Goal: Information Seeking & Learning: Check status

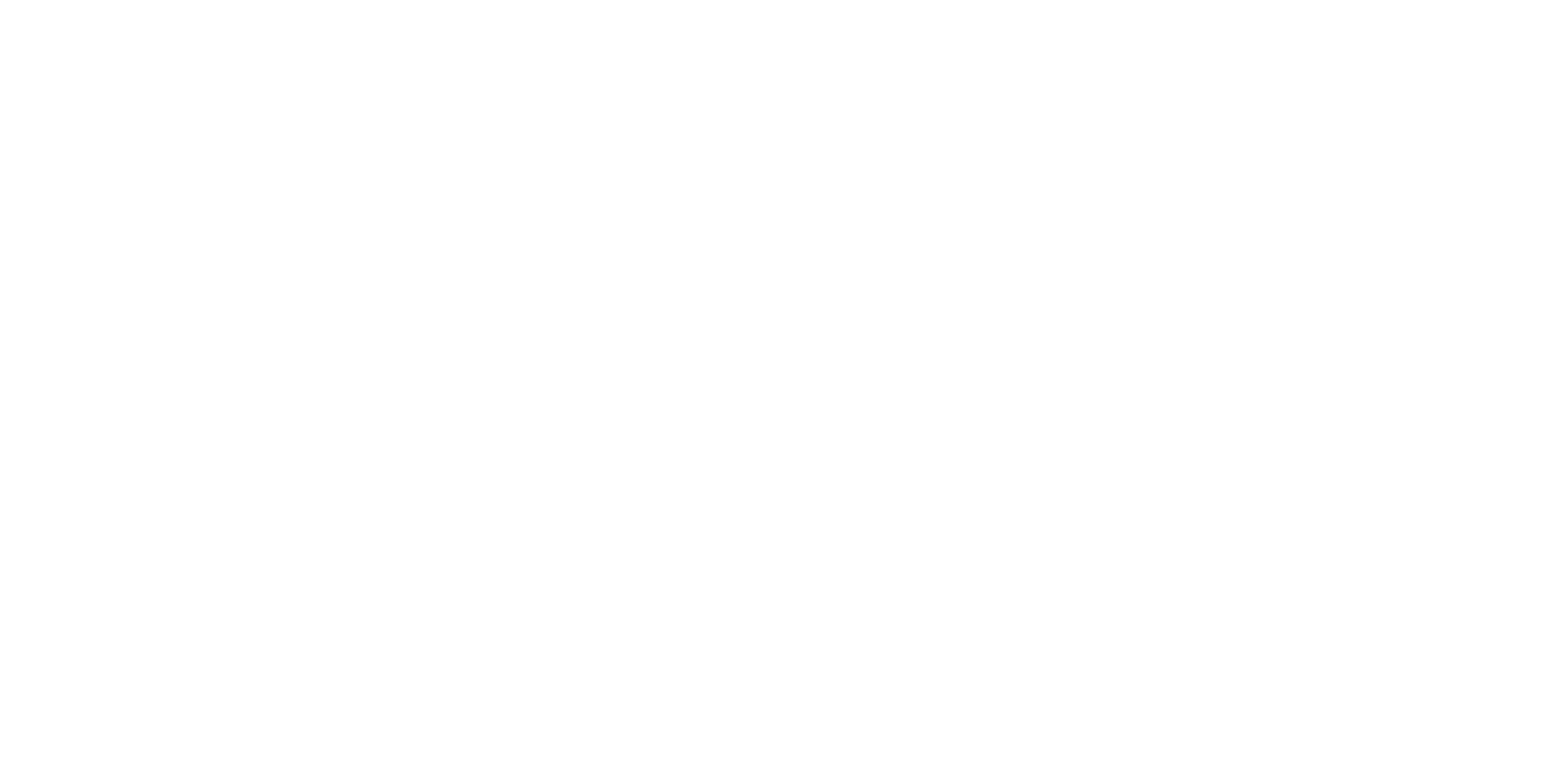
select select
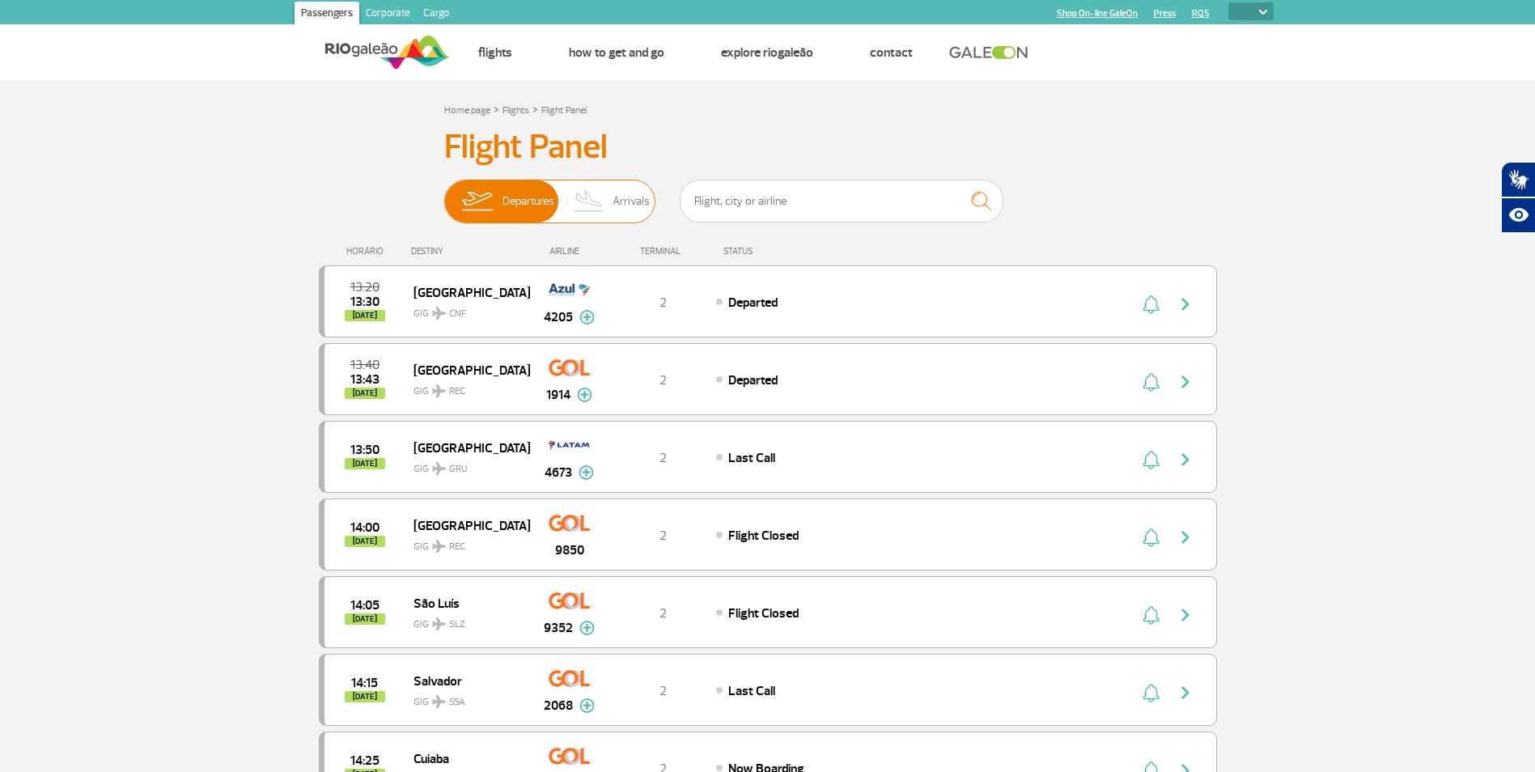
click at [620, 207] on span "Arrivals" at bounding box center [630, 201] width 37 height 42
click at [444, 193] on input "Departures Arrivals" at bounding box center [444, 193] width 0 height 0
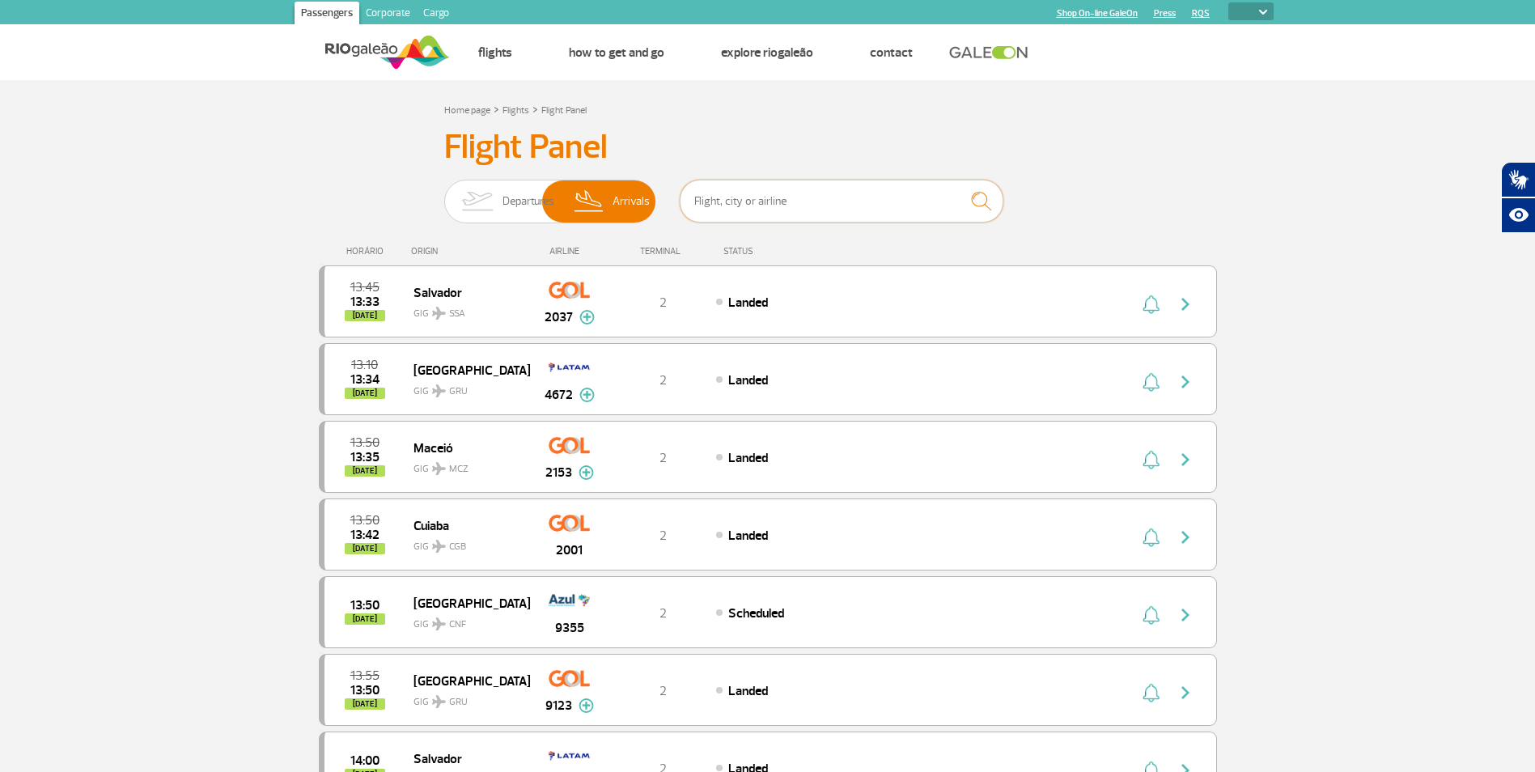
click at [774, 203] on input "text" at bounding box center [842, 201] width 324 height 43
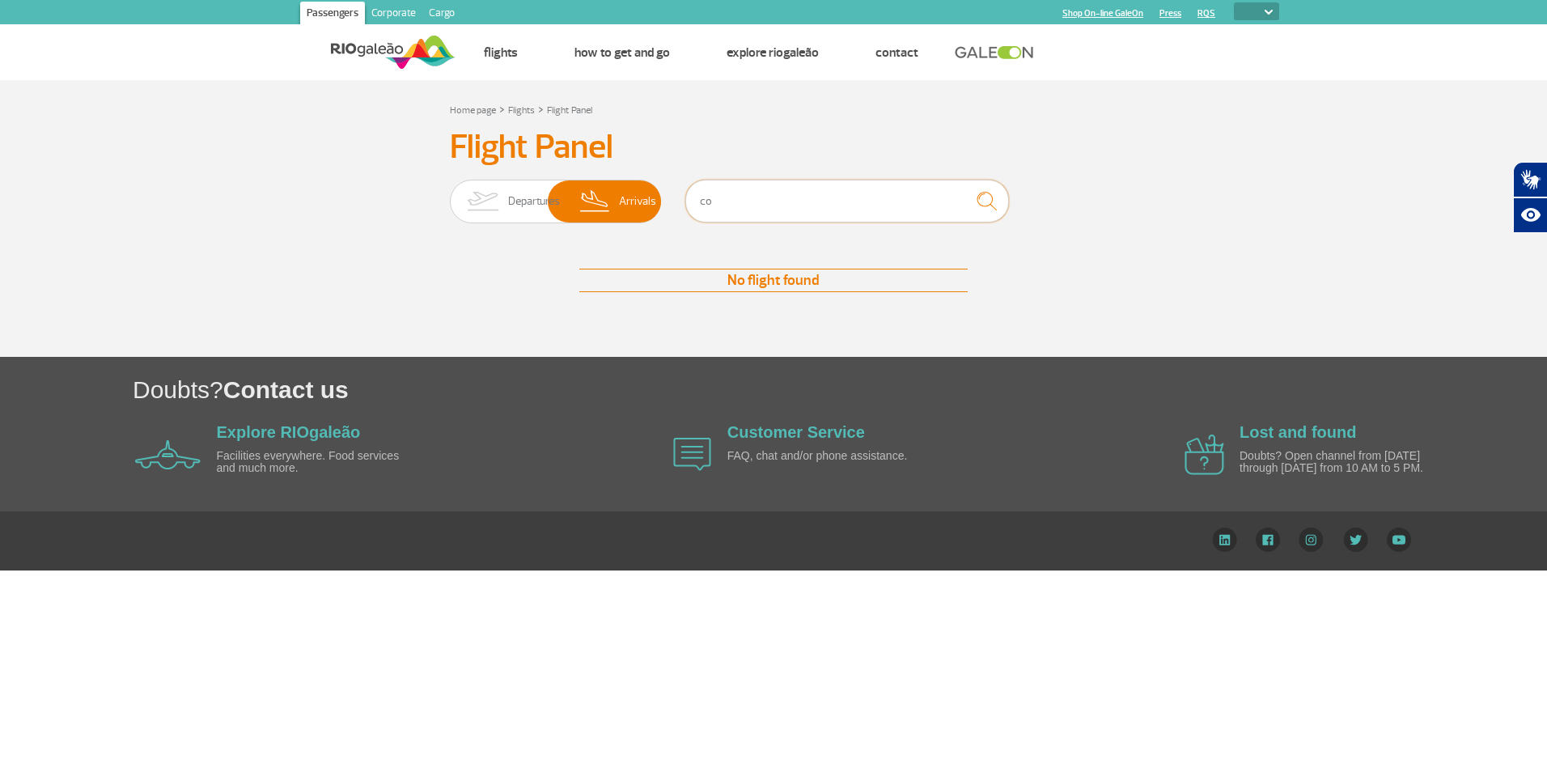
type input "c"
type input "9"
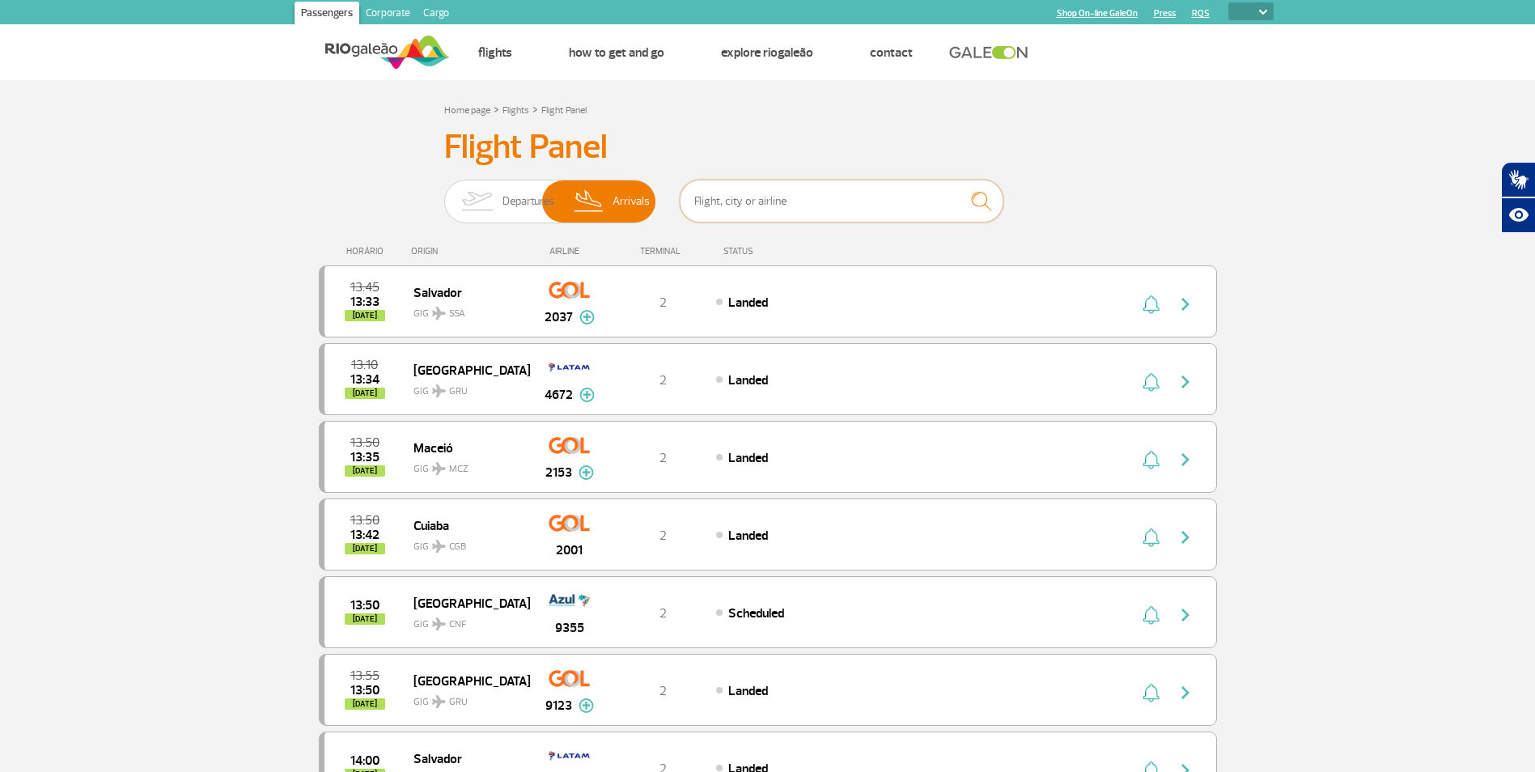
click at [824, 195] on input "text" at bounding box center [842, 201] width 324 height 43
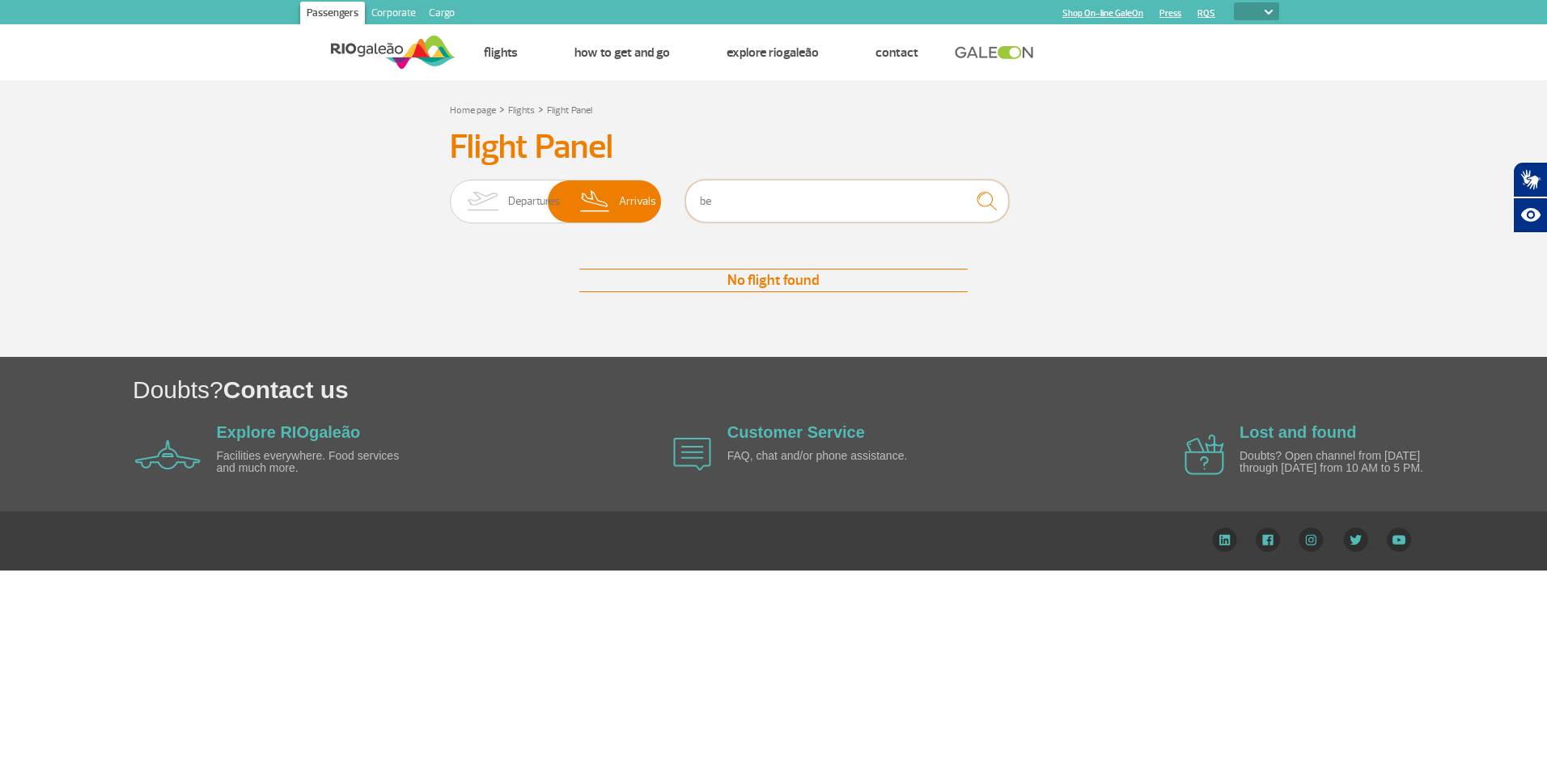
type input "b"
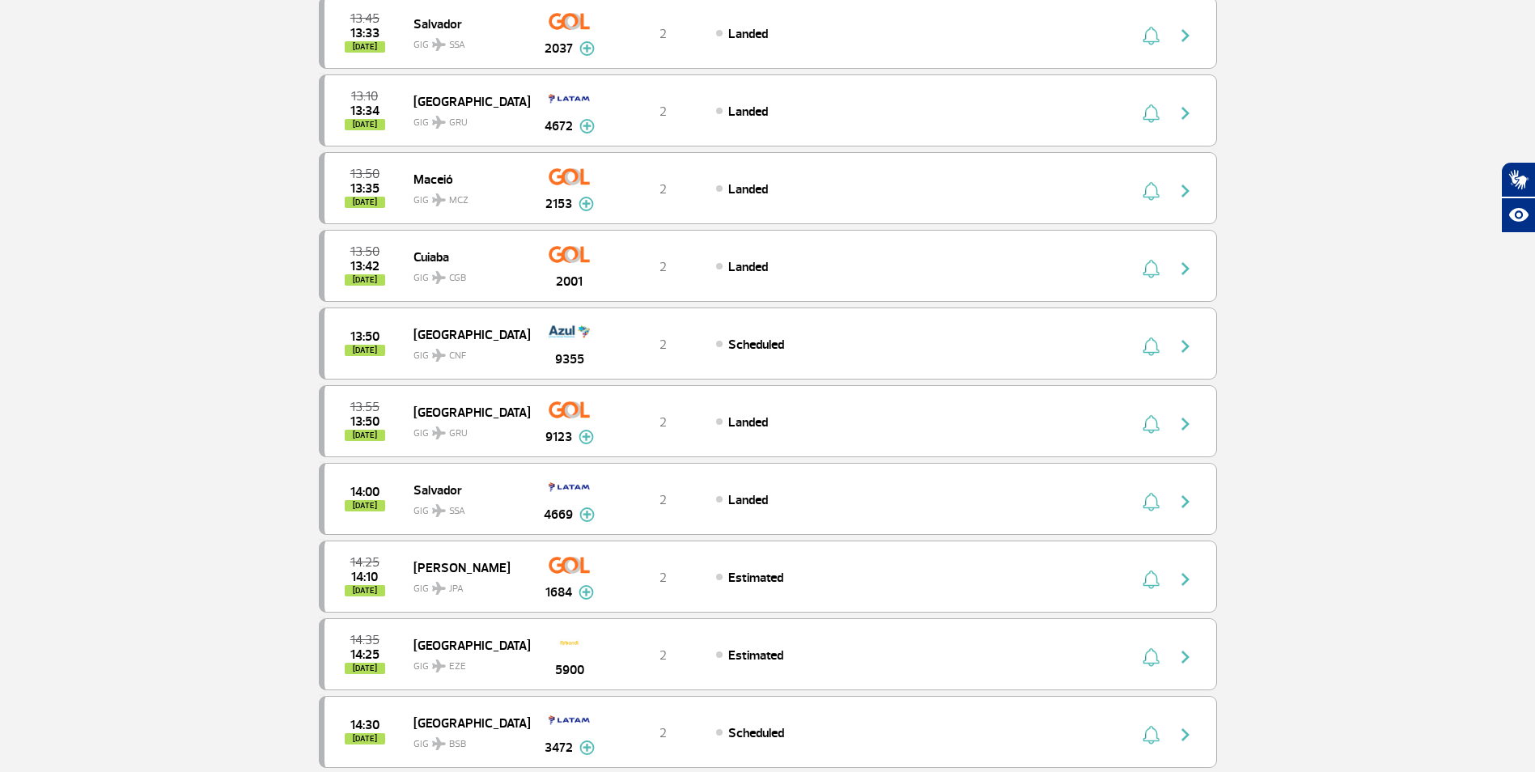
scroll to position [167, 0]
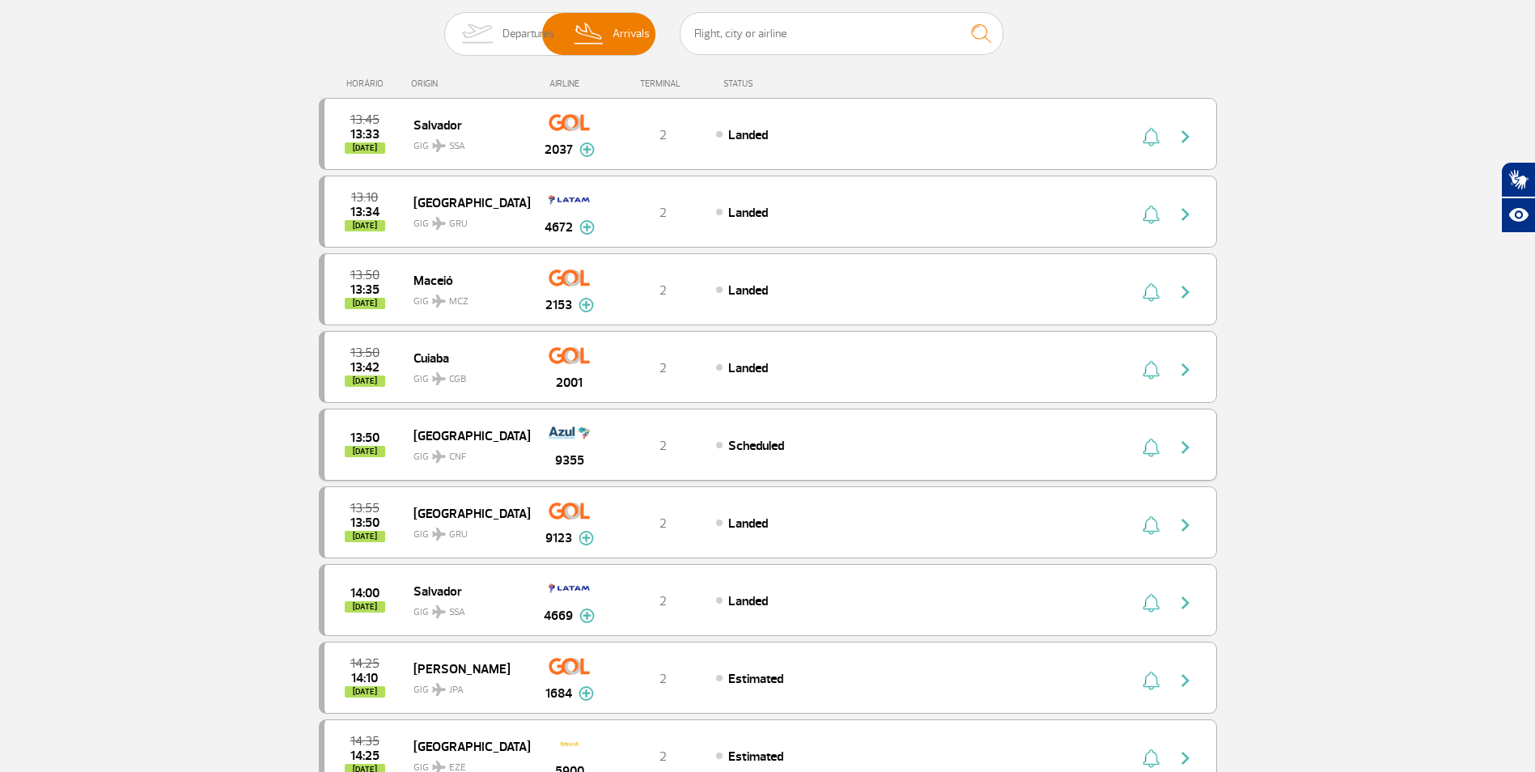
click at [1184, 446] on img "button" at bounding box center [1185, 447] width 19 height 19
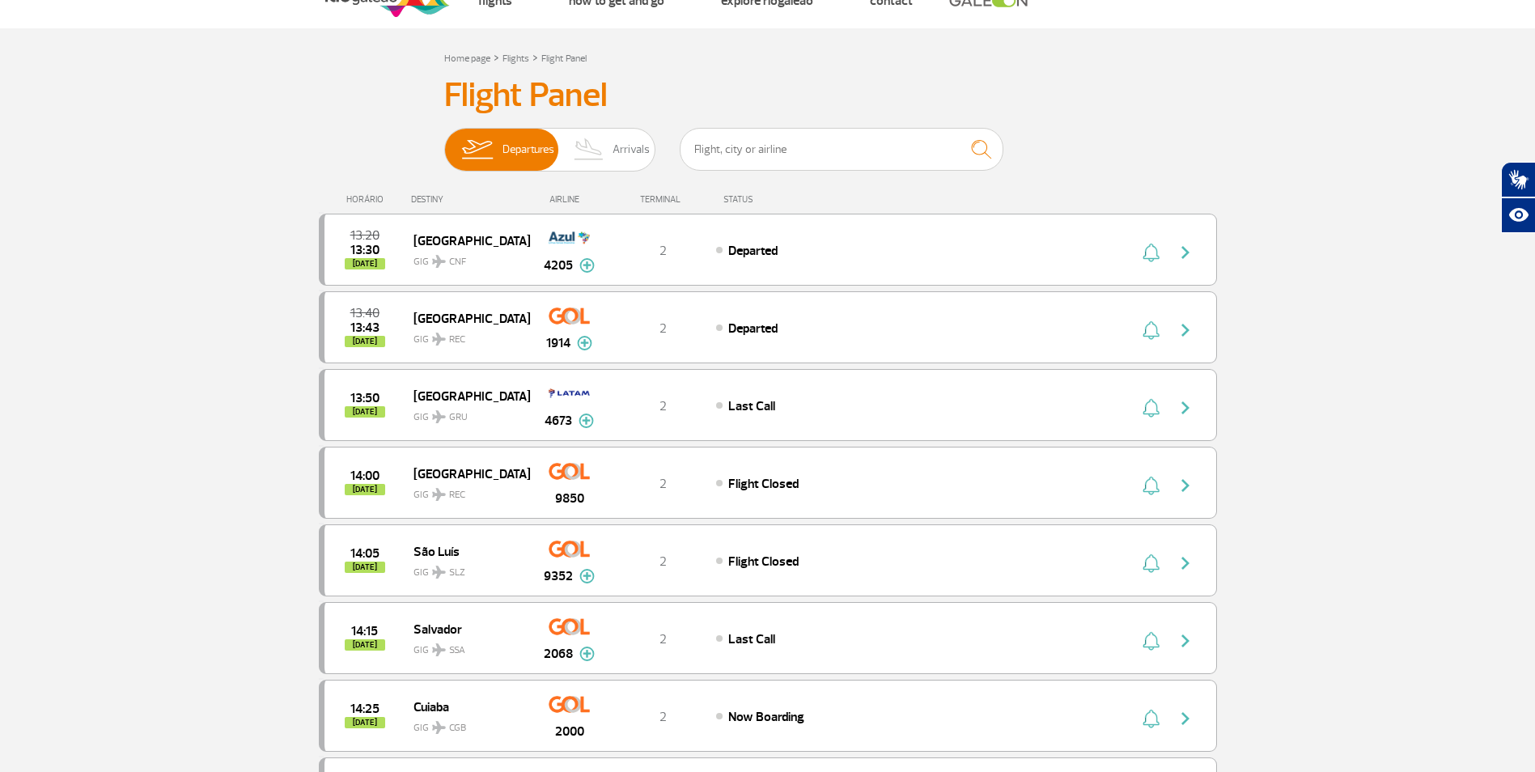
scroll to position [28, 0]
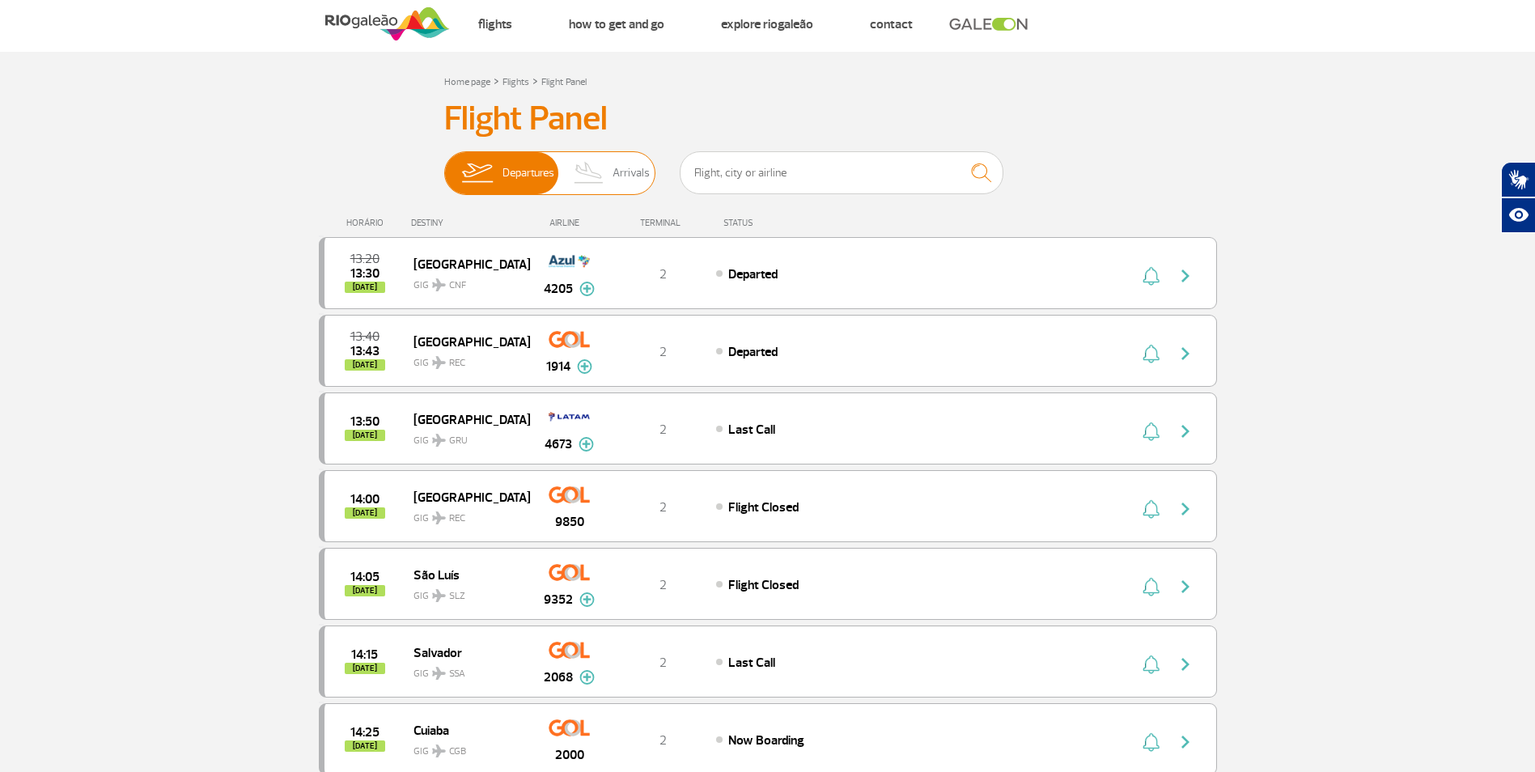
click at [618, 177] on span "Arrivals" at bounding box center [630, 173] width 37 height 42
click at [444, 165] on input "Departures Arrivals" at bounding box center [444, 165] width 0 height 0
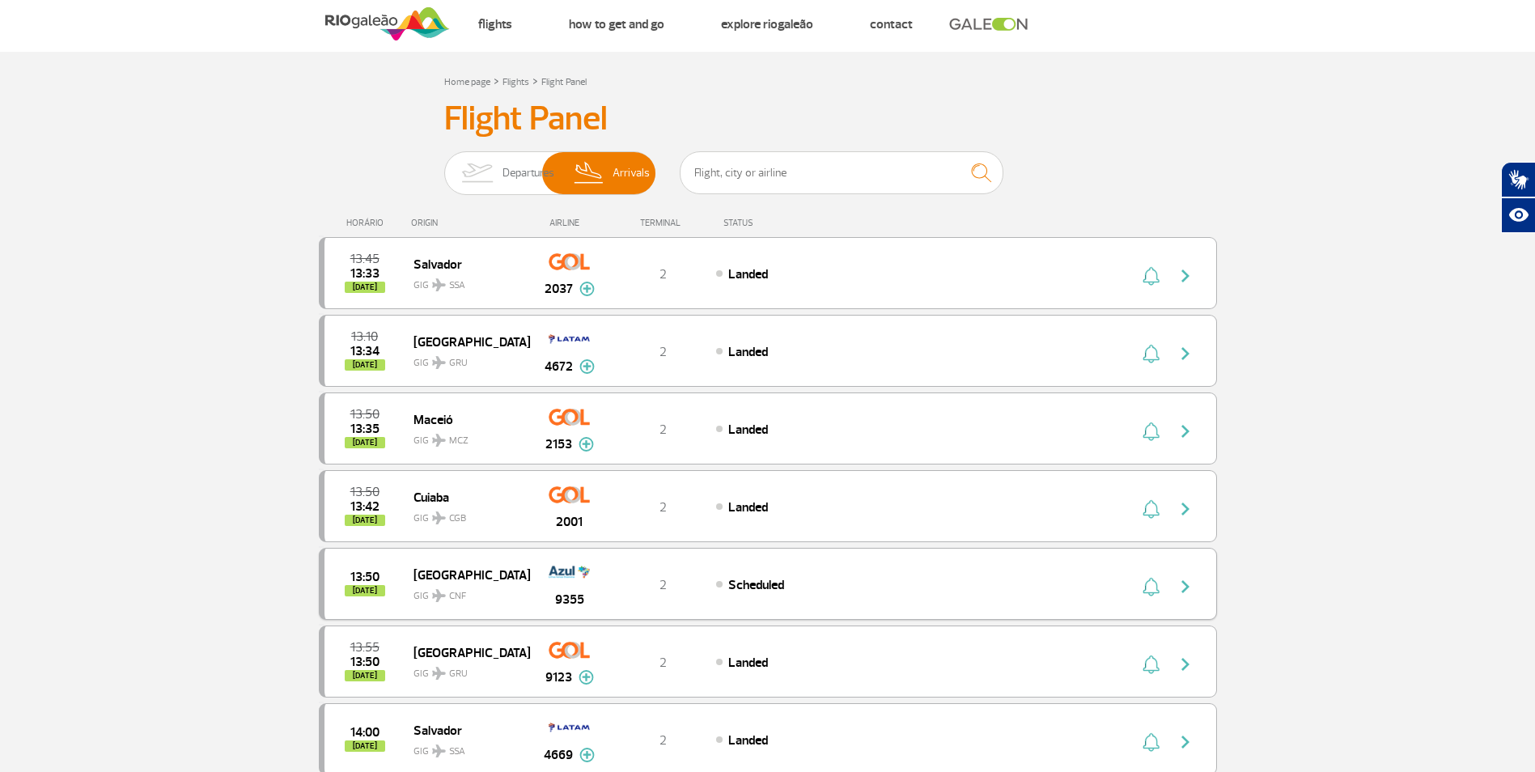
click at [398, 582] on div "13:50 [DATE]" at bounding box center [368, 583] width 89 height 25
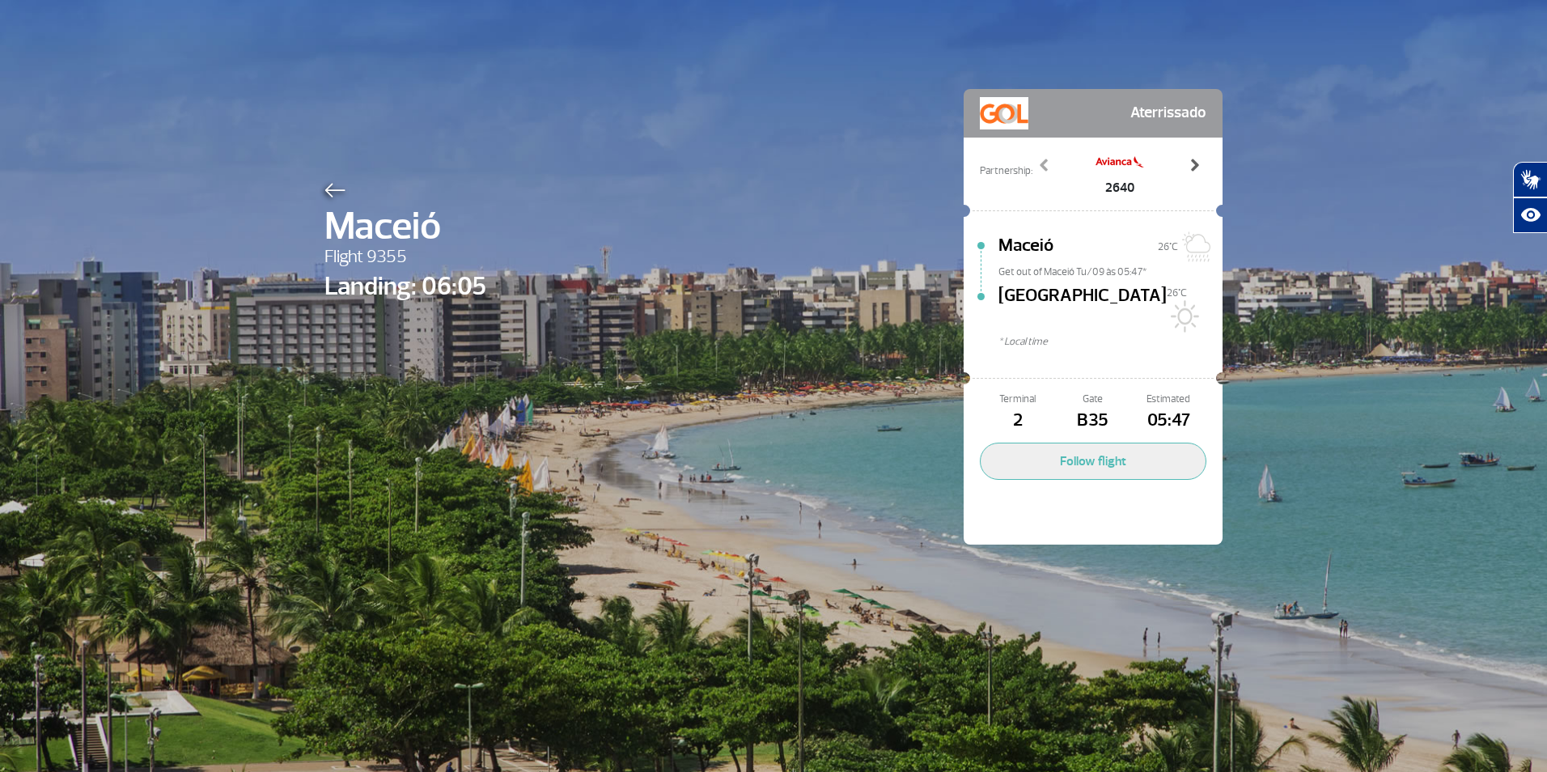
click at [1188, 167] on span at bounding box center [1194, 165] width 16 height 16
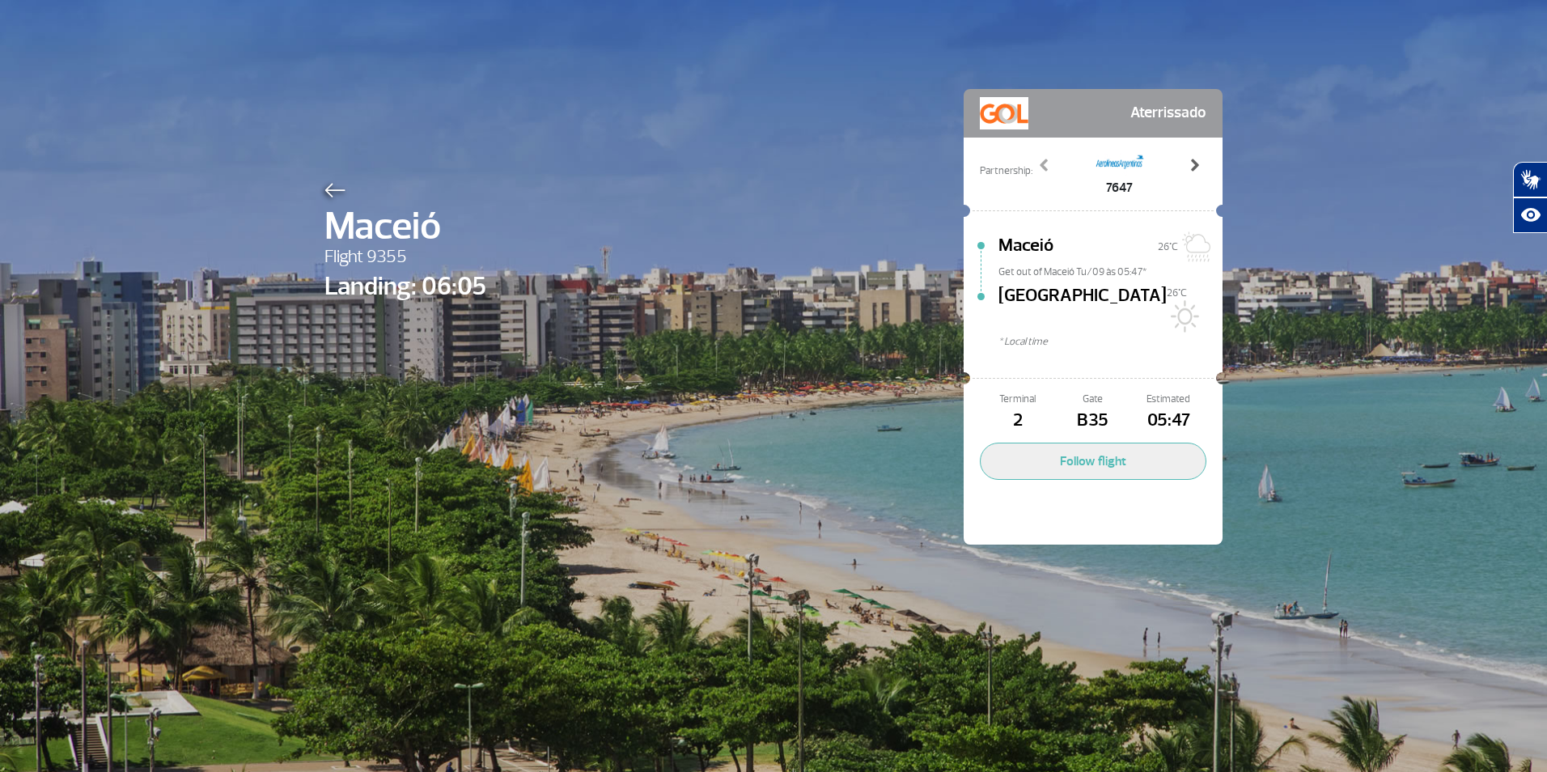
click at [1188, 167] on span at bounding box center [1194, 165] width 16 height 16
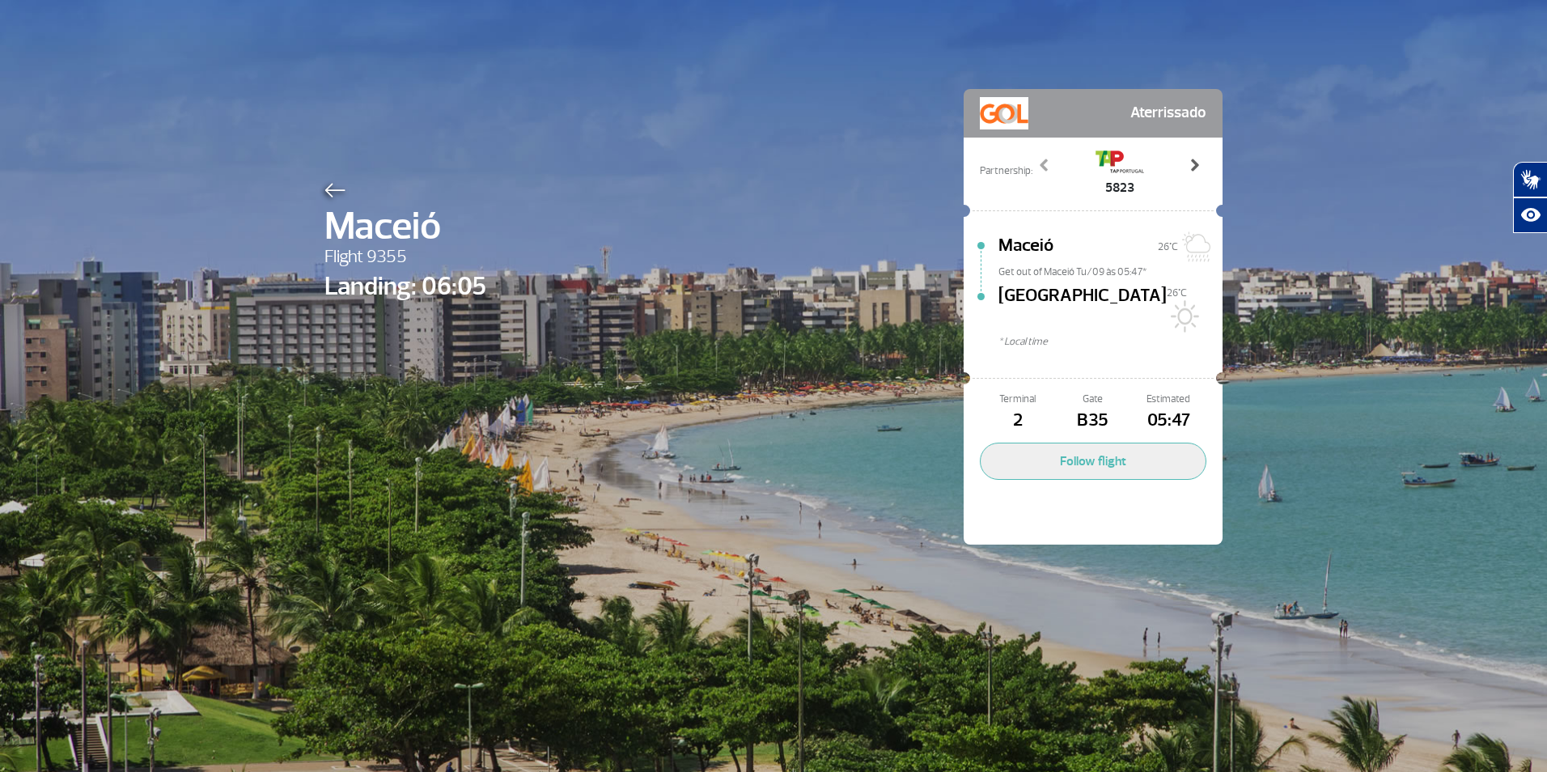
click at [1188, 167] on span at bounding box center [1194, 165] width 16 height 16
click at [1098, 176] on img at bounding box center [1120, 162] width 49 height 32
click at [1041, 163] on span at bounding box center [1044, 165] width 16 height 16
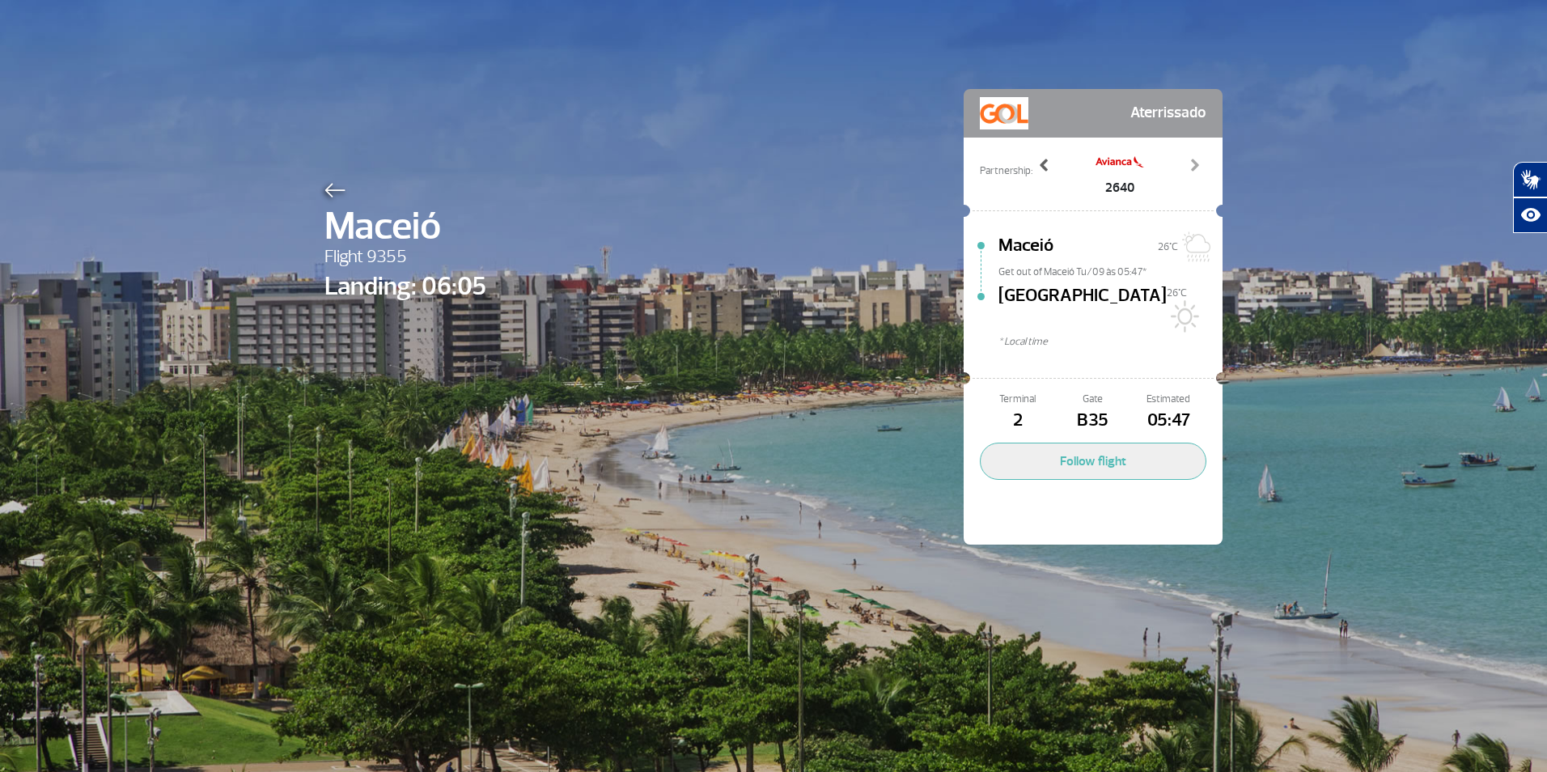
click at [1041, 163] on span at bounding box center [1044, 165] width 16 height 16
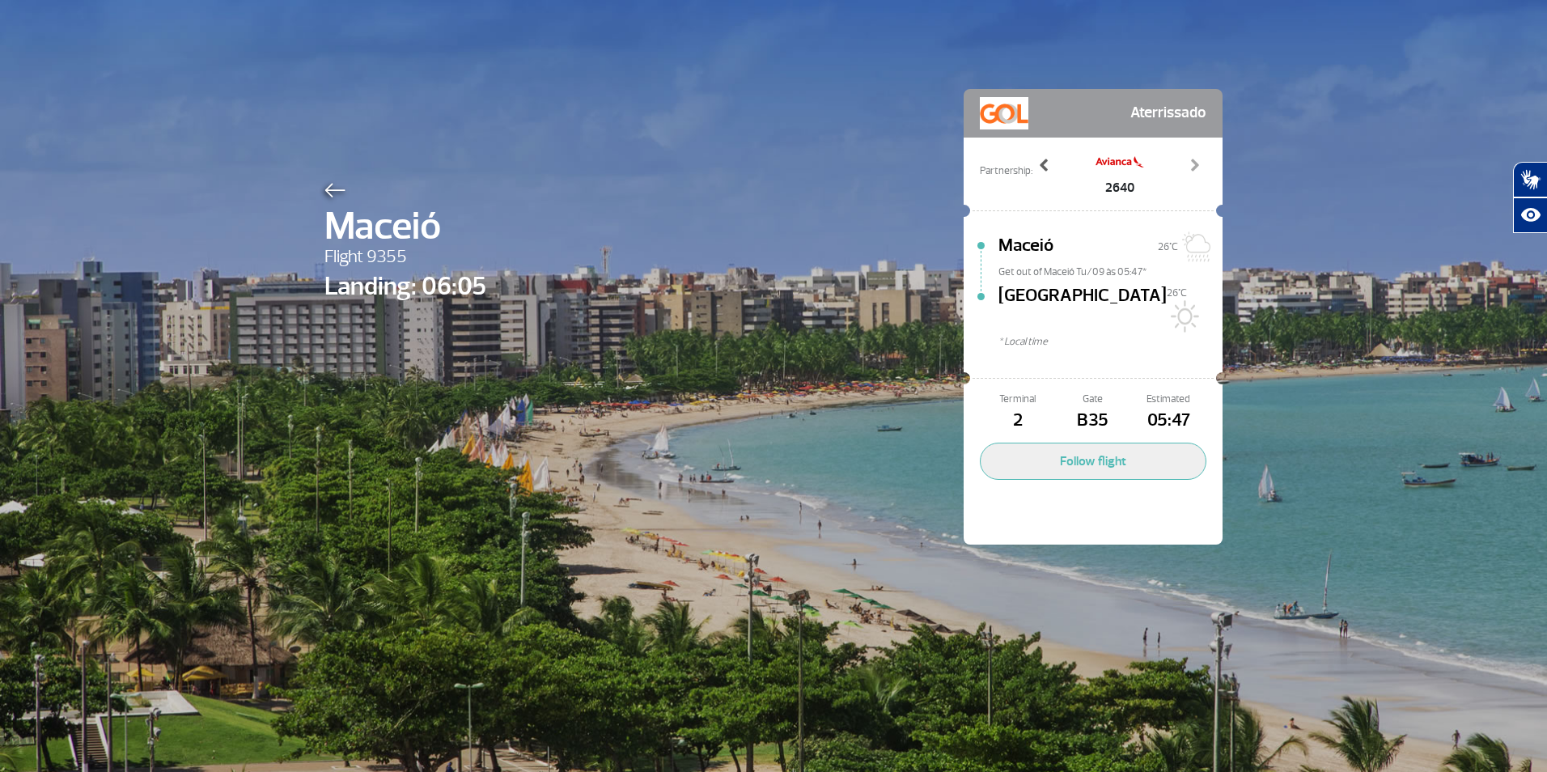
click at [1041, 163] on span at bounding box center [1044, 165] width 16 height 16
click at [1106, 443] on button "Follow flight" at bounding box center [1093, 461] width 227 height 37
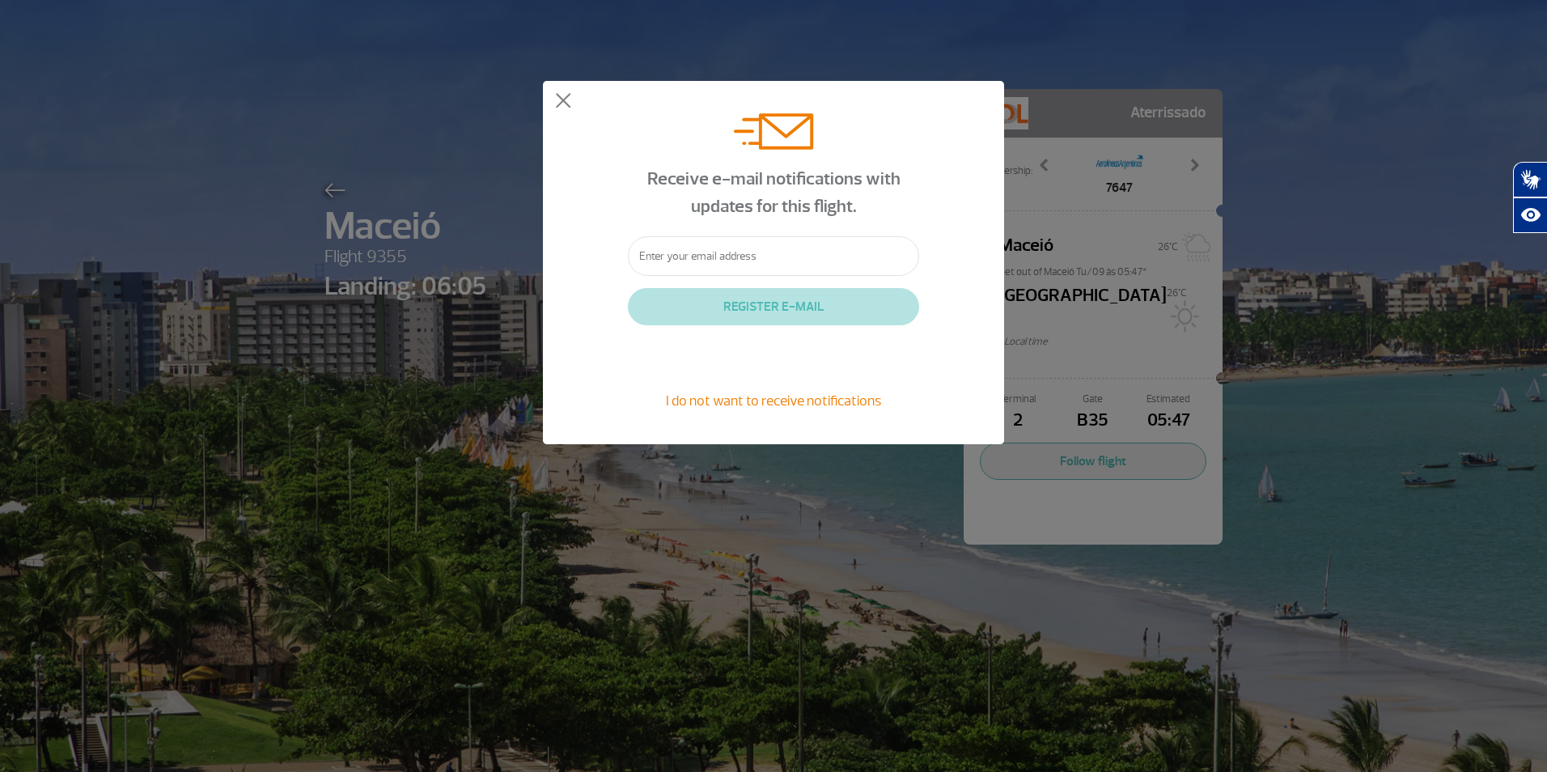
click at [554, 96] on div "Receive e-mail notifications with updates for this flight. REGISTER E-MAIL I do…" at bounding box center [773, 262] width 461 height 363
click at [565, 103] on button at bounding box center [563, 101] width 16 height 16
